Goal: Task Accomplishment & Management: Manage account settings

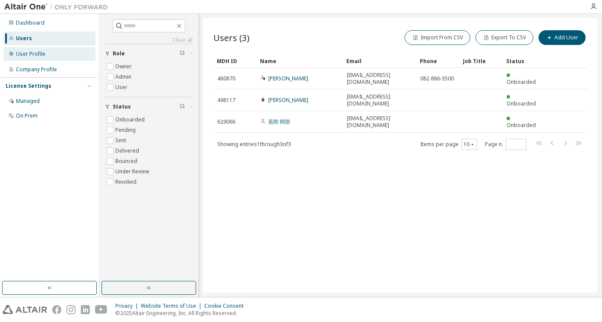
click at [37, 53] on div "User Profile" at bounding box center [30, 54] width 29 height 7
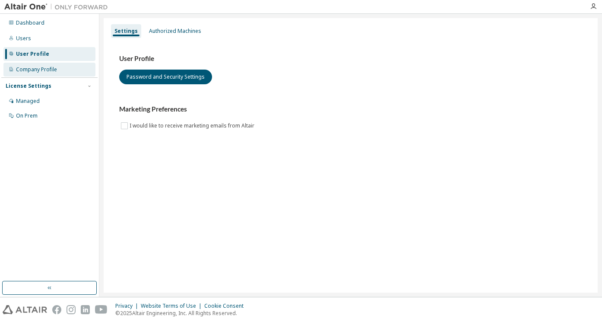
click at [37, 66] on div "Company Profile" at bounding box center [36, 69] width 41 height 7
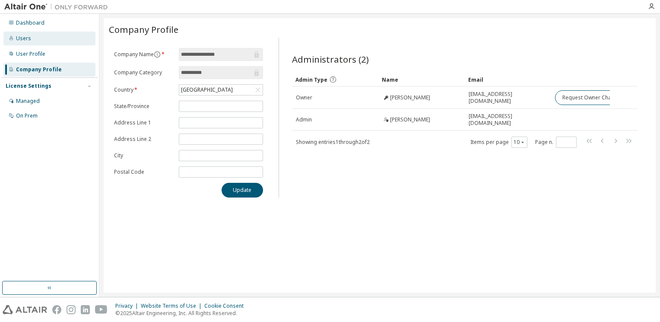
click at [26, 32] on div "Users" at bounding box center [49, 39] width 92 height 14
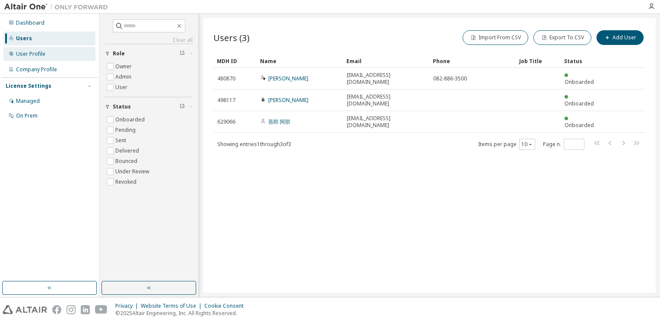
click at [38, 53] on div "User Profile" at bounding box center [30, 54] width 29 height 7
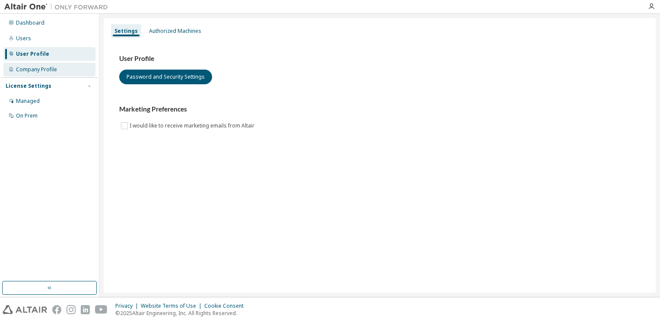
click at [41, 70] on div "Company Profile" at bounding box center [36, 69] width 41 height 7
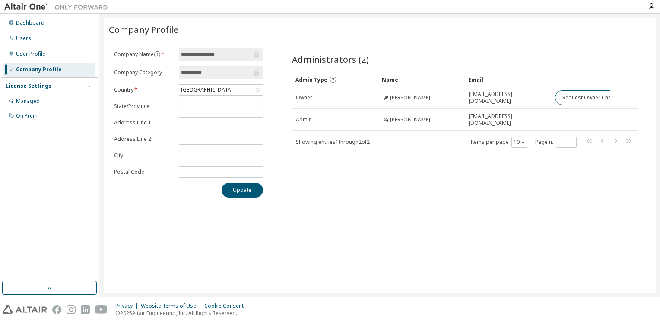
click at [135, 195] on div "Update" at bounding box center [188, 190] width 149 height 15
click at [23, 40] on div "Users" at bounding box center [23, 38] width 15 height 7
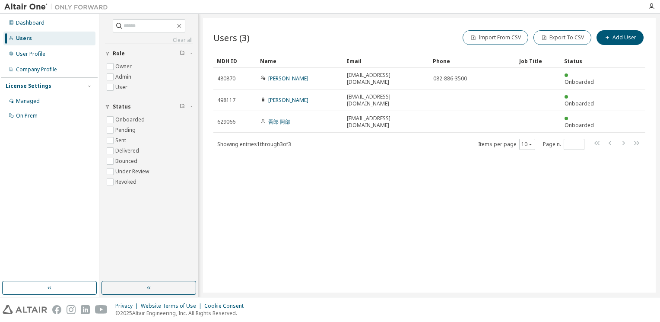
click at [376, 167] on div "Users (3) Import From CSV Export To CSV Add User Clear Load Save Save As Field …" at bounding box center [429, 155] width 452 height 274
click at [384, 240] on div "Users (3) Import From CSV Export To CSV Add User Clear Load Save Save As Field …" at bounding box center [429, 155] width 452 height 274
click at [35, 57] on div "User Profile" at bounding box center [30, 54] width 29 height 7
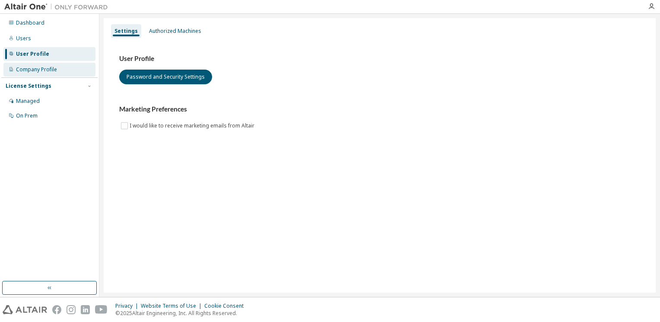
click at [32, 65] on div "Company Profile" at bounding box center [49, 70] width 92 height 14
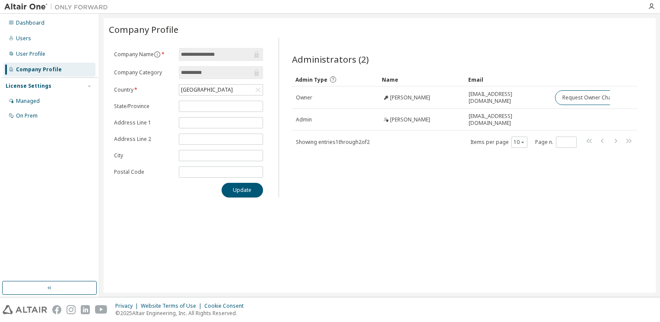
click at [448, 215] on div "**********" at bounding box center [380, 155] width 552 height 274
click at [22, 35] on div "Users" at bounding box center [23, 38] width 15 height 7
